Goal: Task Accomplishment & Management: Use online tool/utility

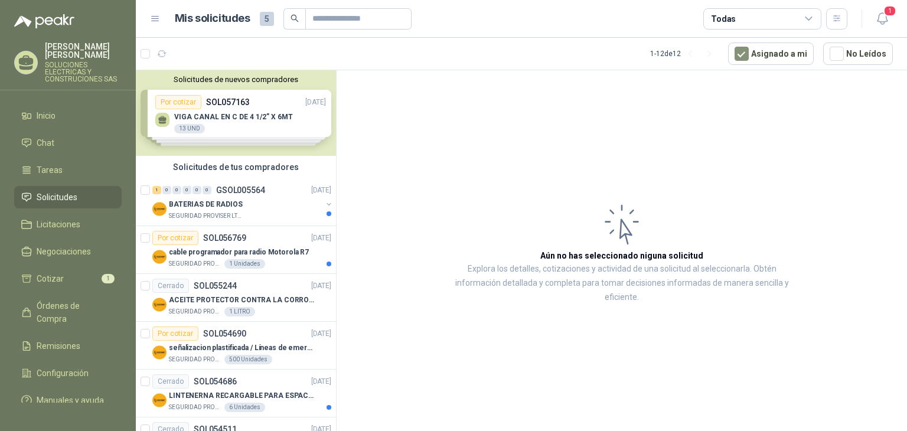
click at [45, 191] on span "Solicitudes" at bounding box center [57, 197] width 41 height 13
click at [63, 272] on li "Cotizar 1" at bounding box center [67, 278] width 93 height 13
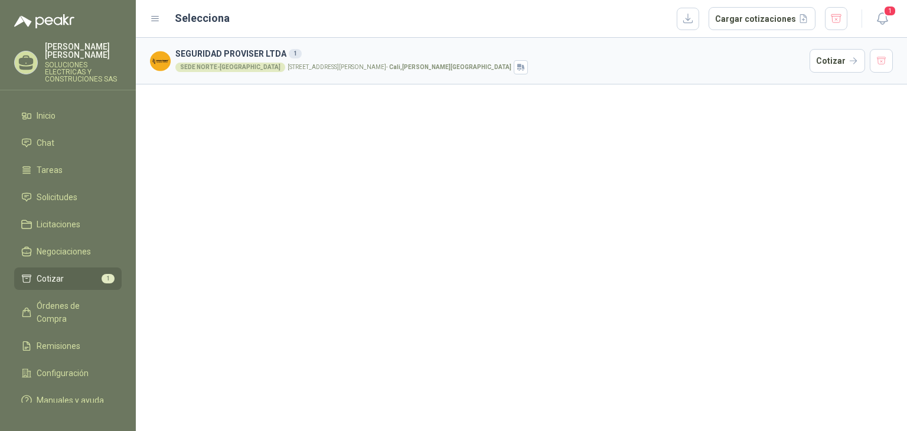
click at [85, 272] on li "Cotizar 1" at bounding box center [67, 278] width 93 height 13
click at [257, 71] on div "SEDE NORTE-CALI [STREET_ADDRESS][PERSON_NAME][PERSON_NAME]" at bounding box center [489, 67] width 629 height 14
click at [220, 68] on div "SEDE NORTE-[GEOGRAPHIC_DATA]" at bounding box center [230, 67] width 110 height 9
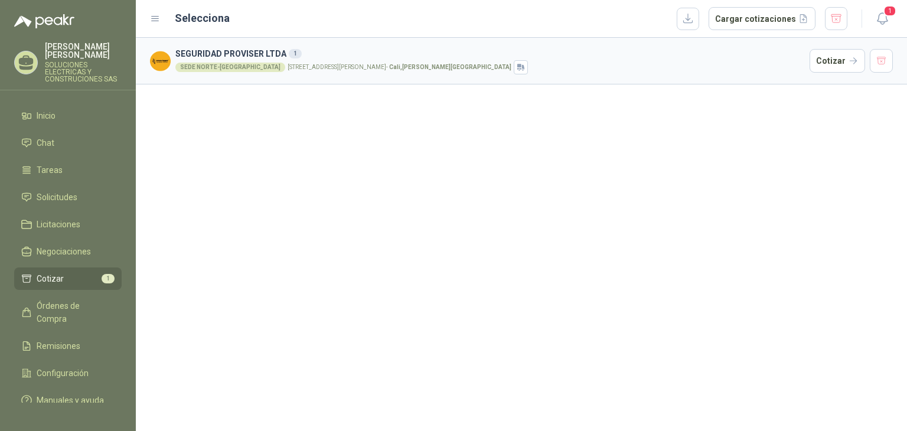
click at [200, 66] on div "SEDE NORTE-[GEOGRAPHIC_DATA]" at bounding box center [230, 67] width 110 height 9
click at [391, 64] on strong "Cali , [PERSON_NAME][GEOGRAPHIC_DATA]" at bounding box center [450, 67] width 122 height 6
click at [889, 14] on span "1" at bounding box center [889, 10] width 13 height 11
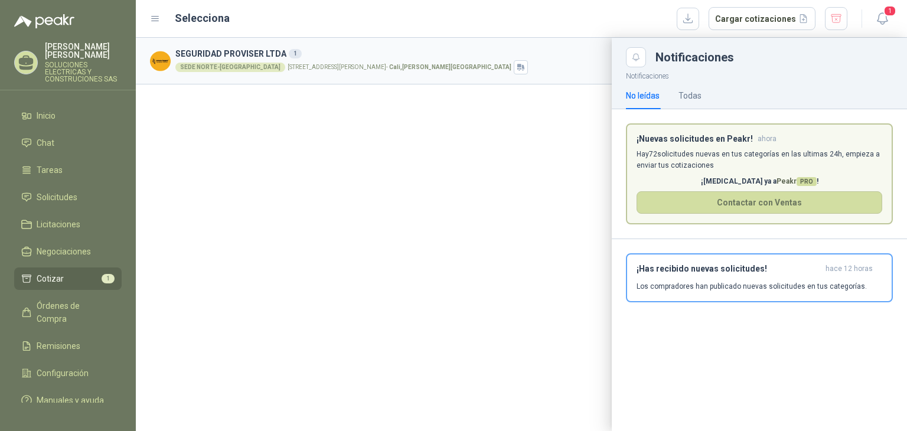
click at [744, 154] on p "Hay 72 solicitudes nuevas en tus categorías en las ultimas 24h, empieza a envia…" at bounding box center [759, 160] width 246 height 22
click at [61, 272] on span "Cotizar" at bounding box center [50, 278] width 27 height 13
click at [64, 191] on span "Solicitudes" at bounding box center [57, 197] width 41 height 13
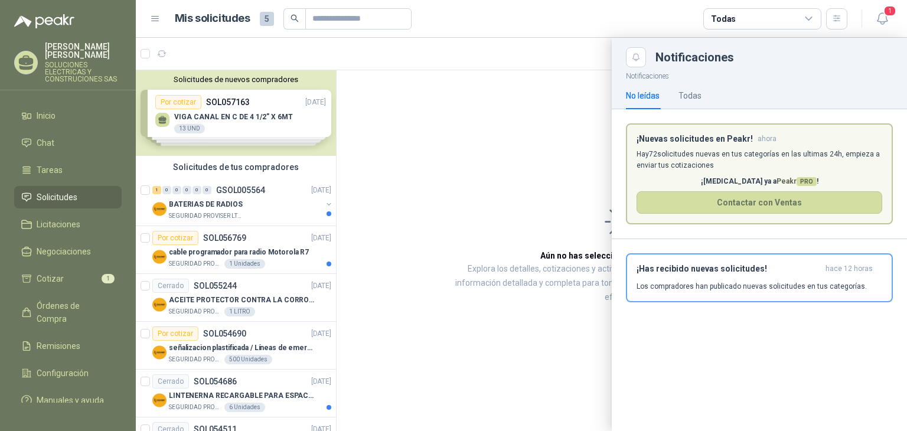
click at [528, 115] on div at bounding box center [521, 234] width 771 height 393
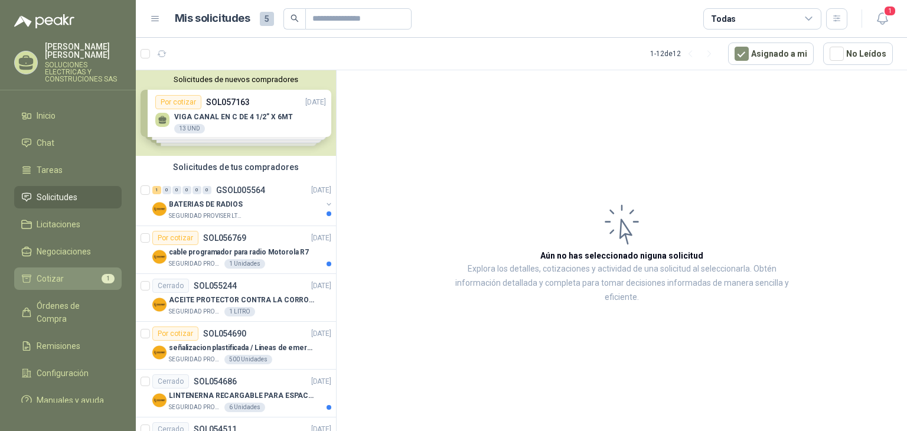
drag, startPoint x: 83, startPoint y: 277, endPoint x: 80, endPoint y: 268, distance: 9.2
click at [82, 277] on link "Cotizar 1" at bounding box center [67, 278] width 107 height 22
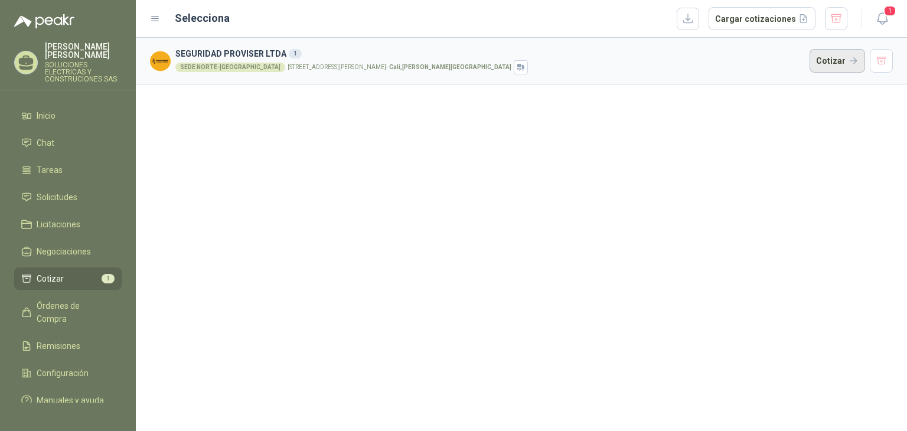
click at [856, 62] on button "Cotizar" at bounding box center [837, 61] width 56 height 24
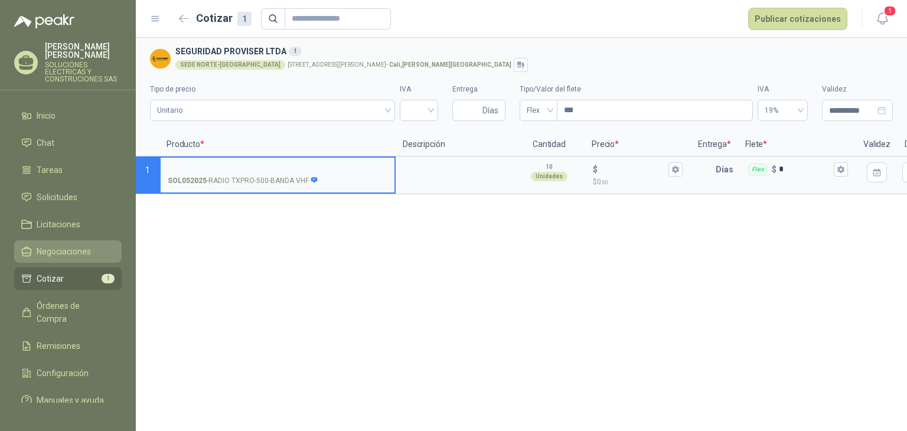
drag, startPoint x: 51, startPoint y: 267, endPoint x: 48, endPoint y: 243, distance: 24.4
click at [51, 272] on span "Cotizar" at bounding box center [50, 278] width 27 height 13
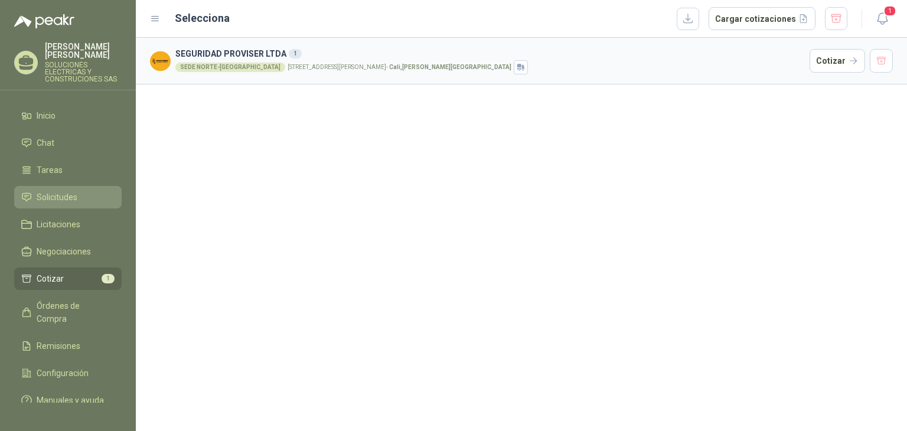
click at [61, 191] on span "Solicitudes" at bounding box center [57, 197] width 41 height 13
